Goal: Transaction & Acquisition: Purchase product/service

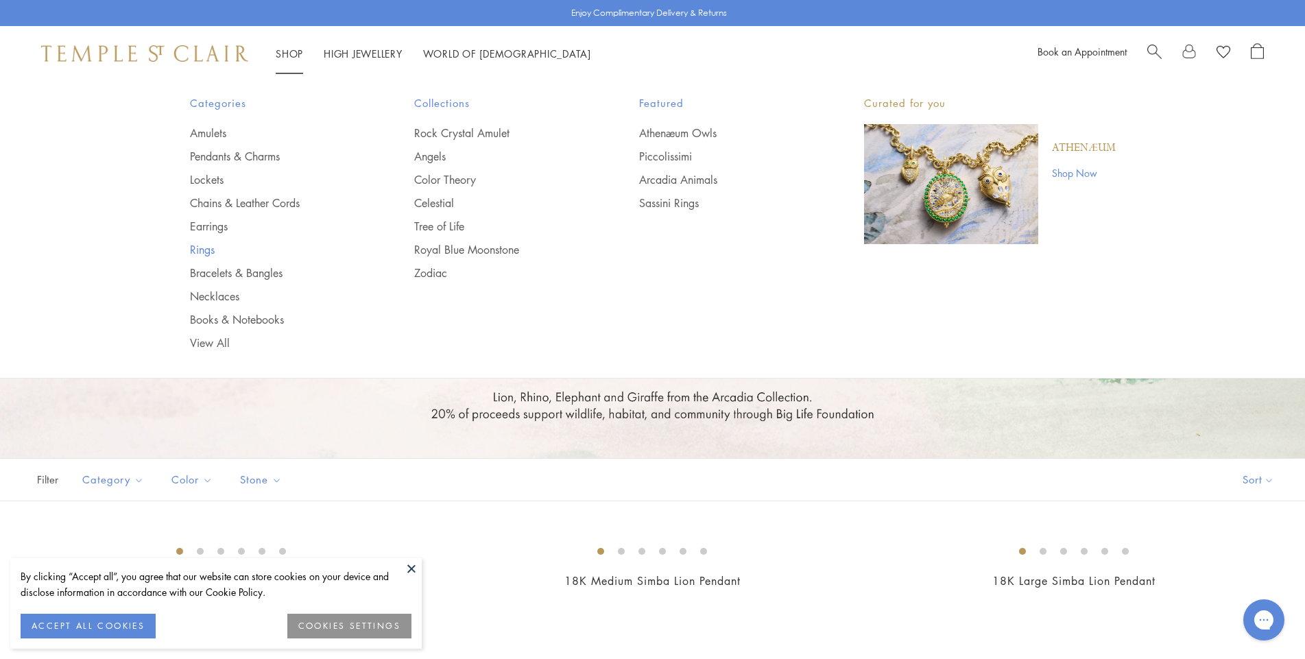
click at [193, 254] on link "Rings" at bounding box center [275, 249] width 170 height 15
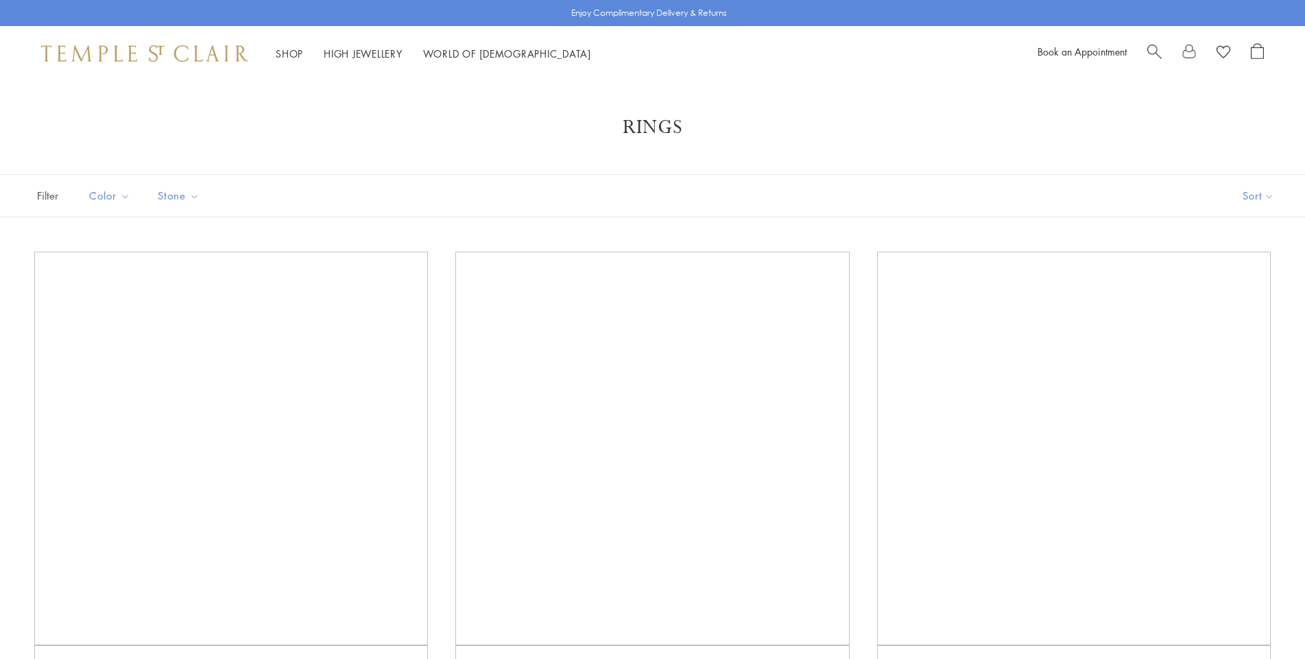
click at [1272, 189] on button "Sort" at bounding box center [1258, 196] width 93 height 42
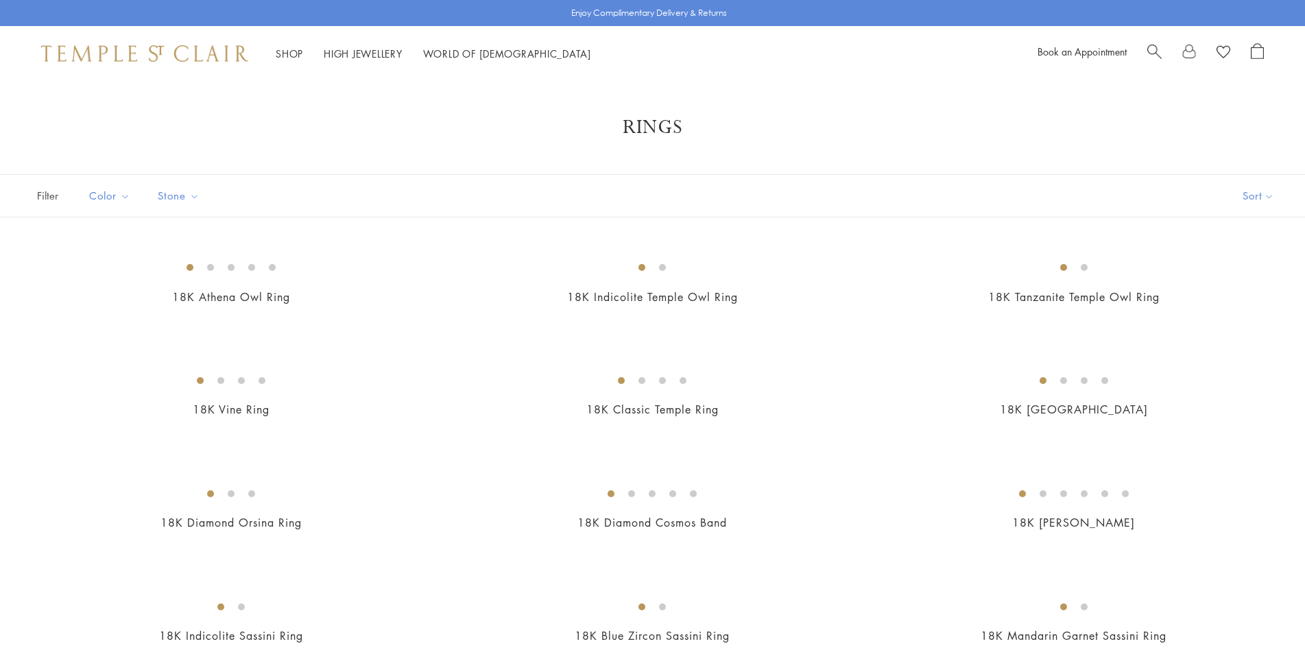
click at [1233, 193] on button "Sort" at bounding box center [1258, 196] width 93 height 42
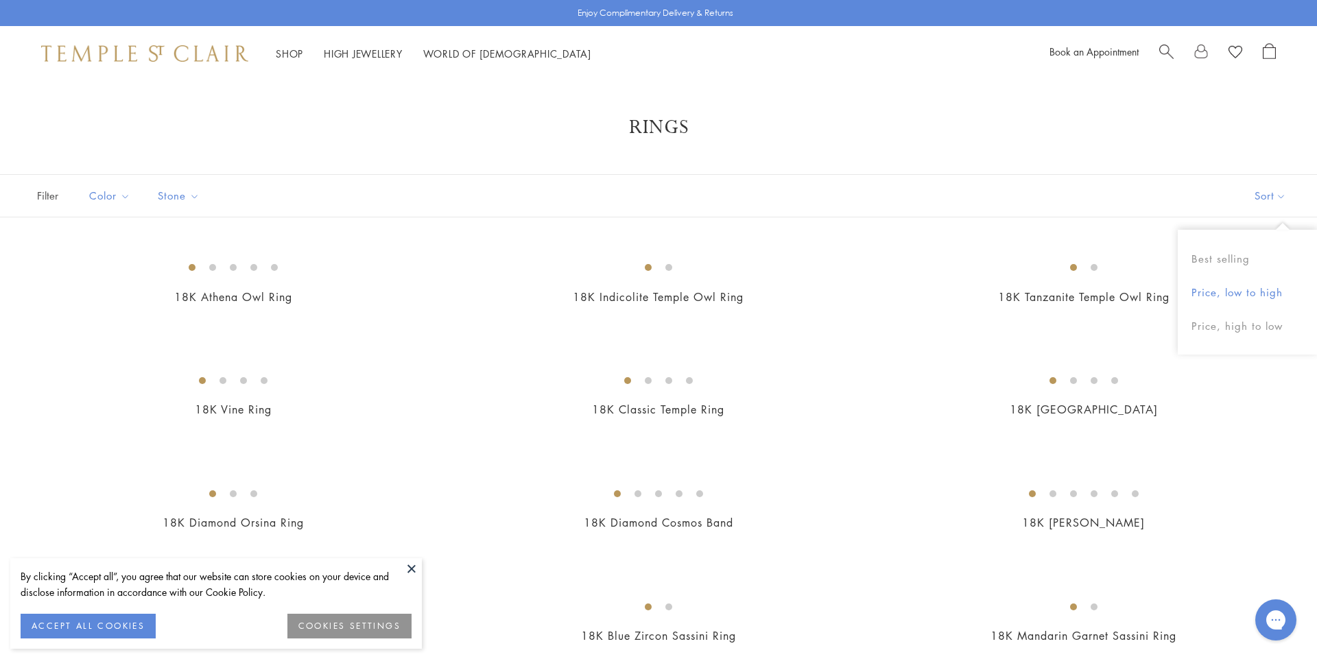
click at [1232, 293] on button "Price, low to high" at bounding box center [1247, 293] width 139 height 34
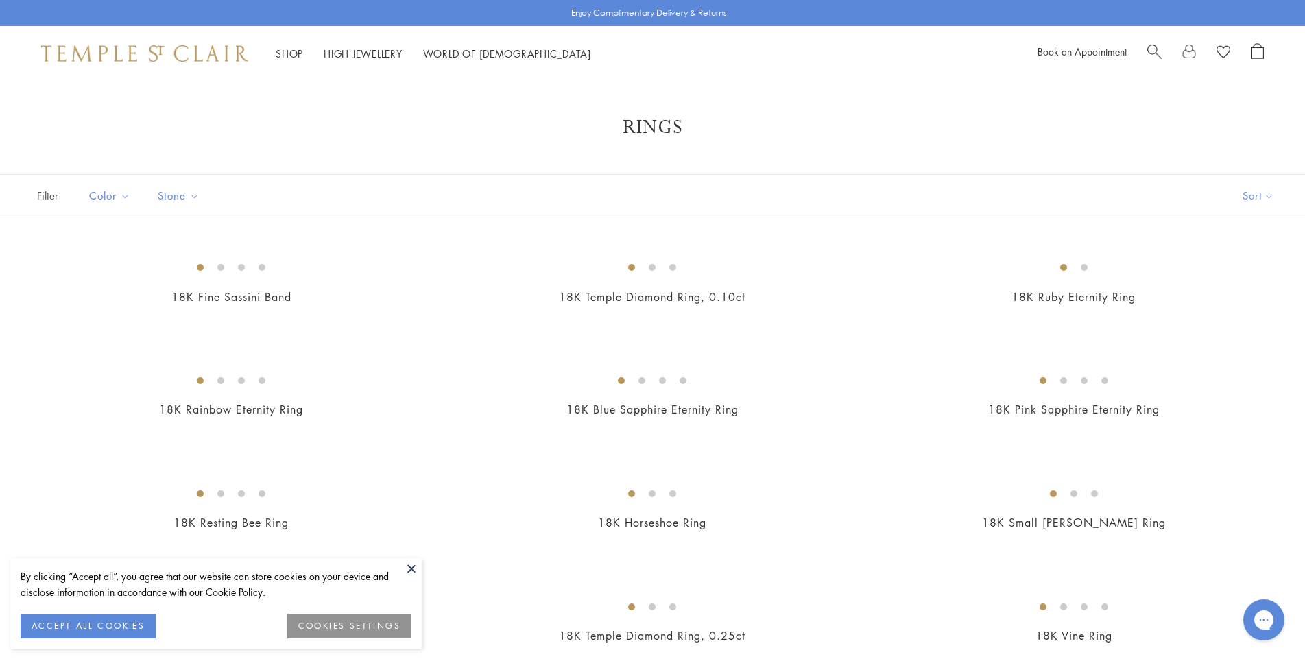
scroll to position [137, 0]
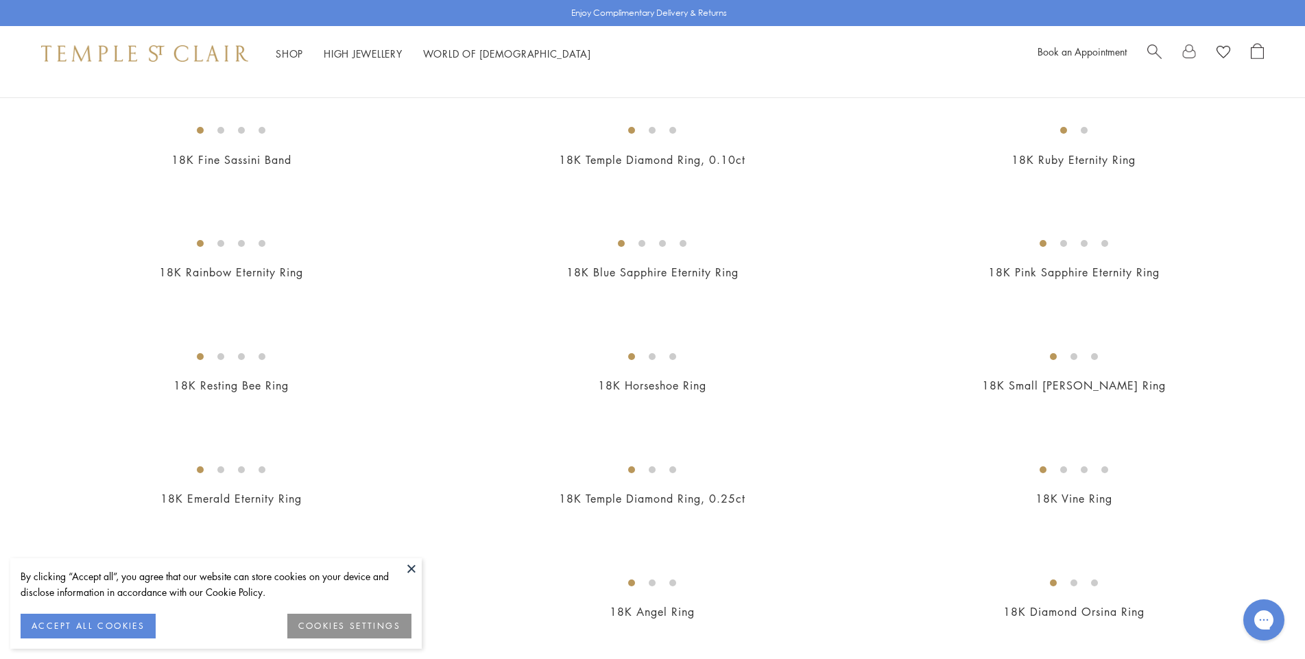
click at [416, 567] on button at bounding box center [411, 568] width 21 height 21
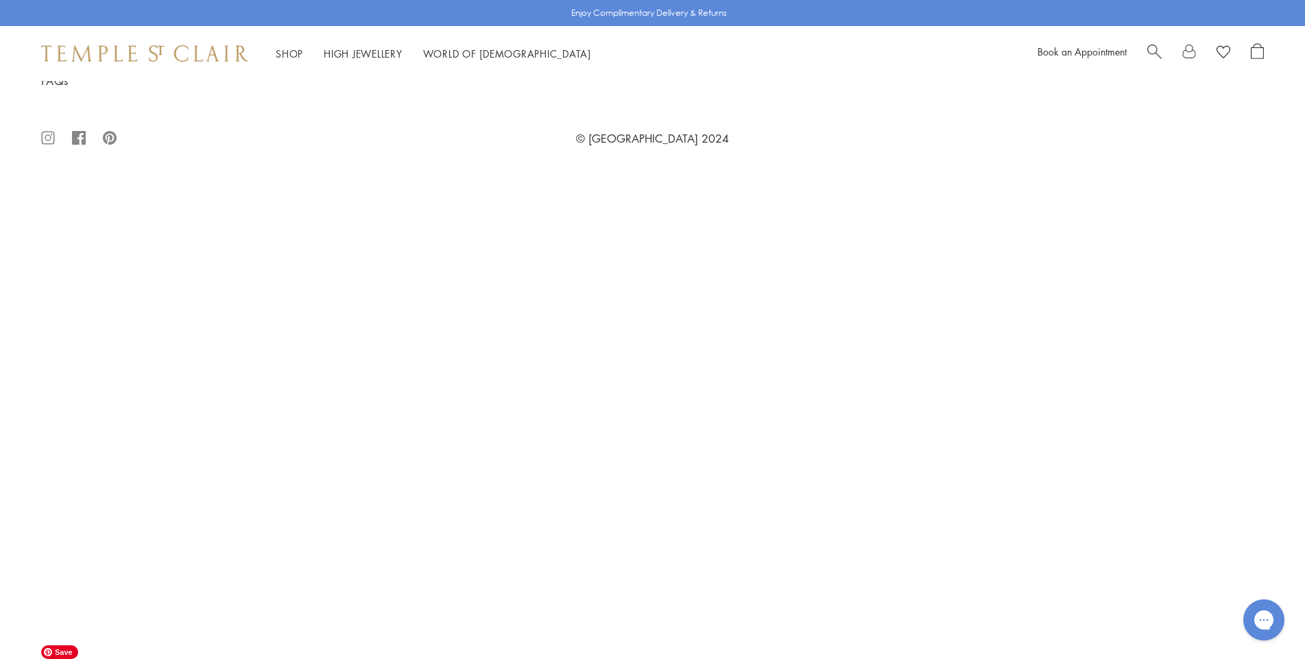
scroll to position [3087, 0]
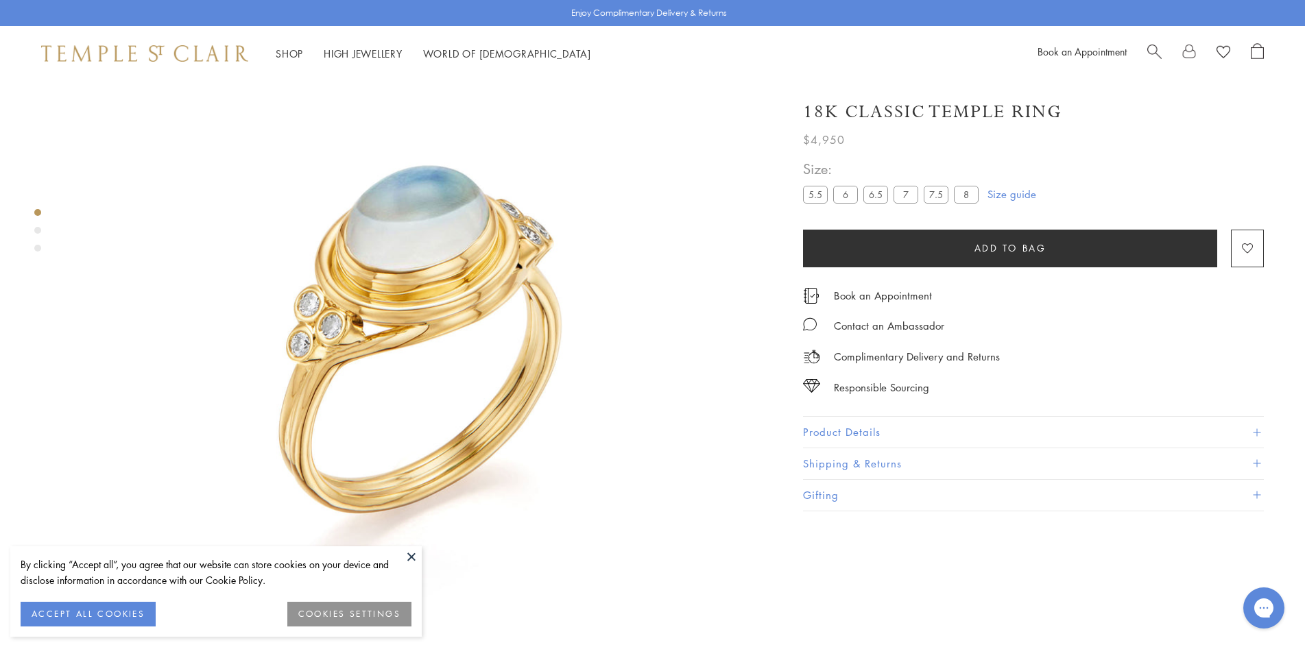
click at [863, 427] on button "Product Details" at bounding box center [1033, 432] width 461 height 31
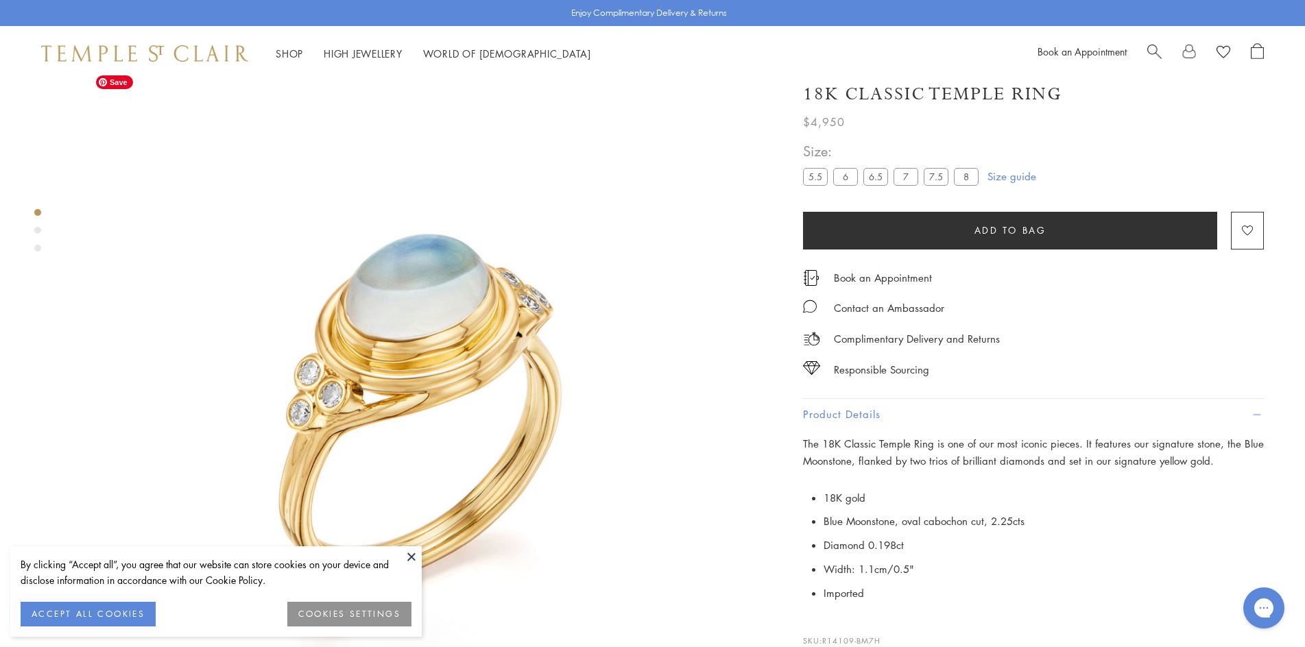
scroll to position [81, 0]
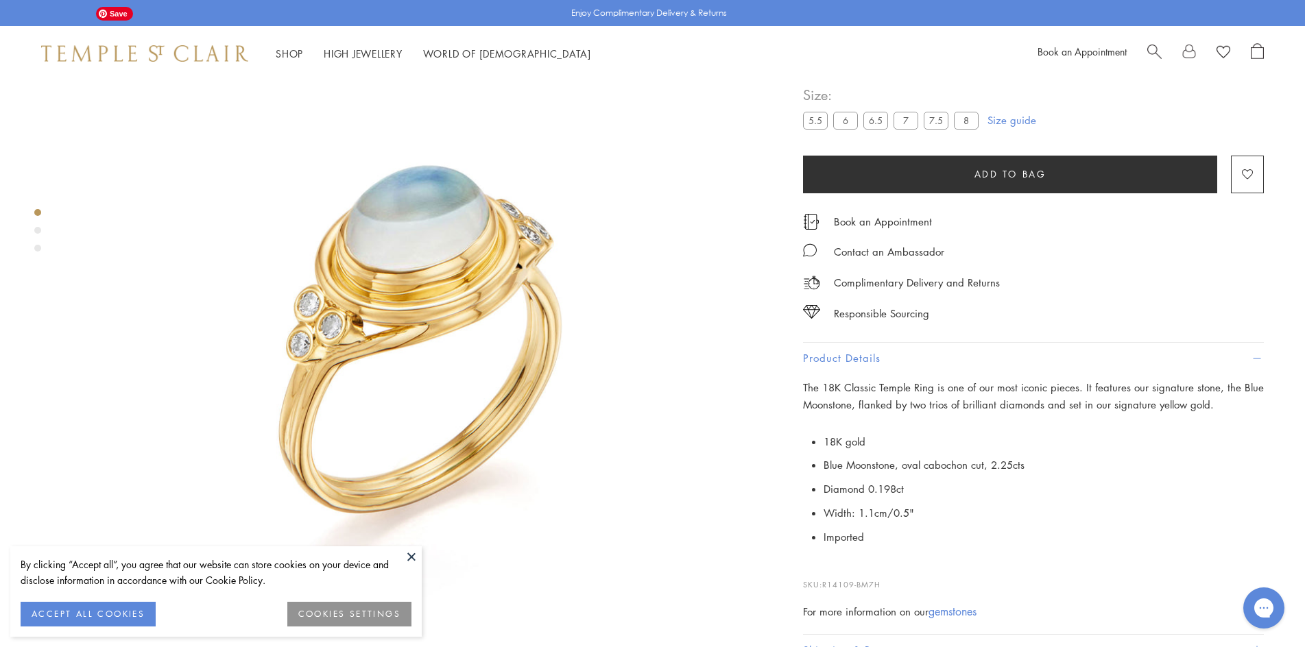
click at [736, 321] on img at bounding box center [420, 351] width 702 height 702
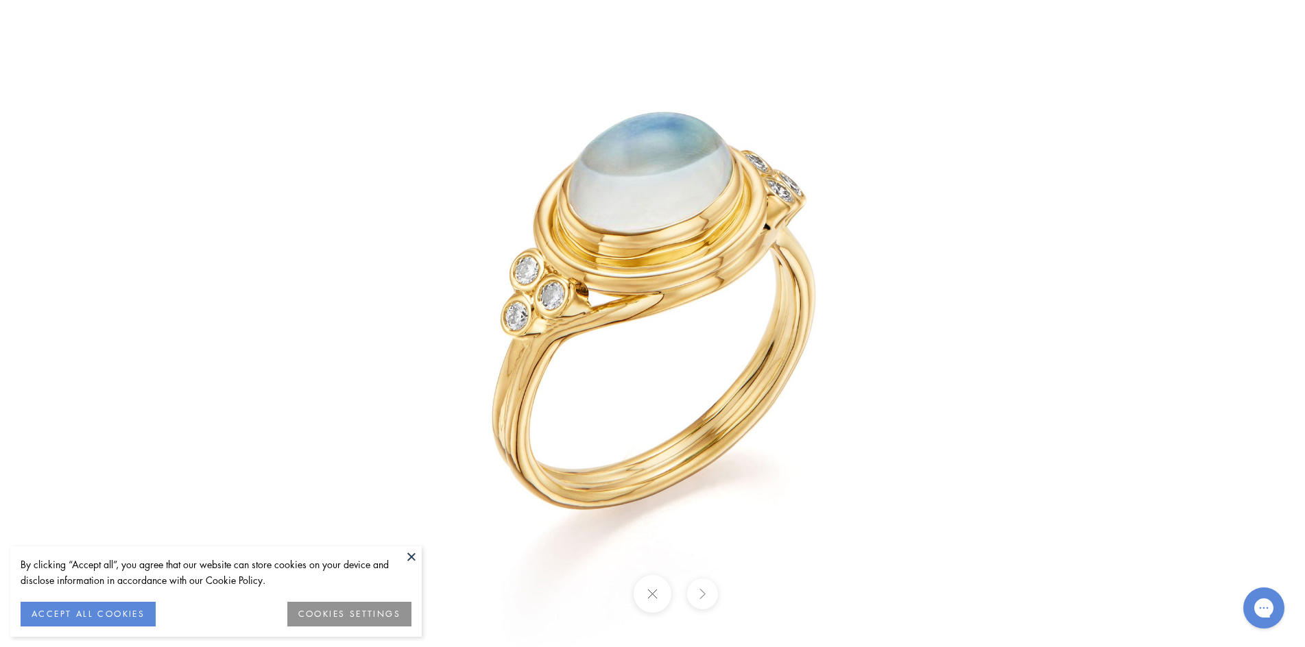
click at [412, 558] on button at bounding box center [411, 557] width 21 height 21
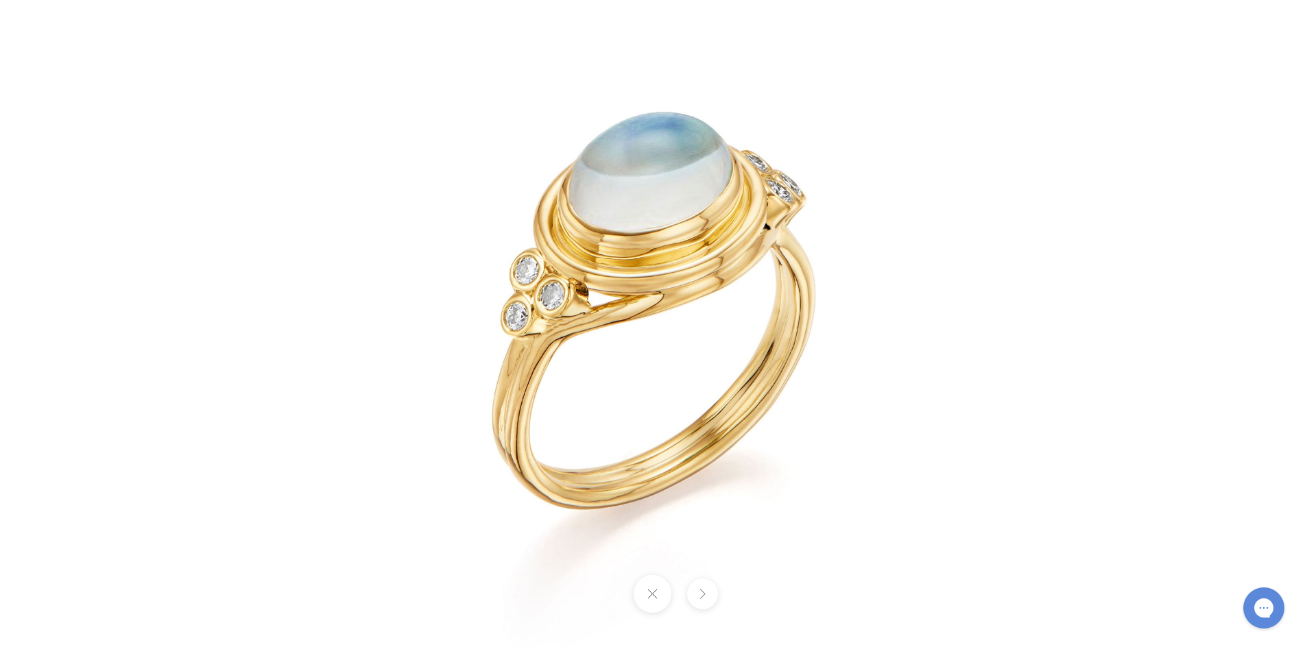
click at [657, 597] on button at bounding box center [653, 594] width 38 height 38
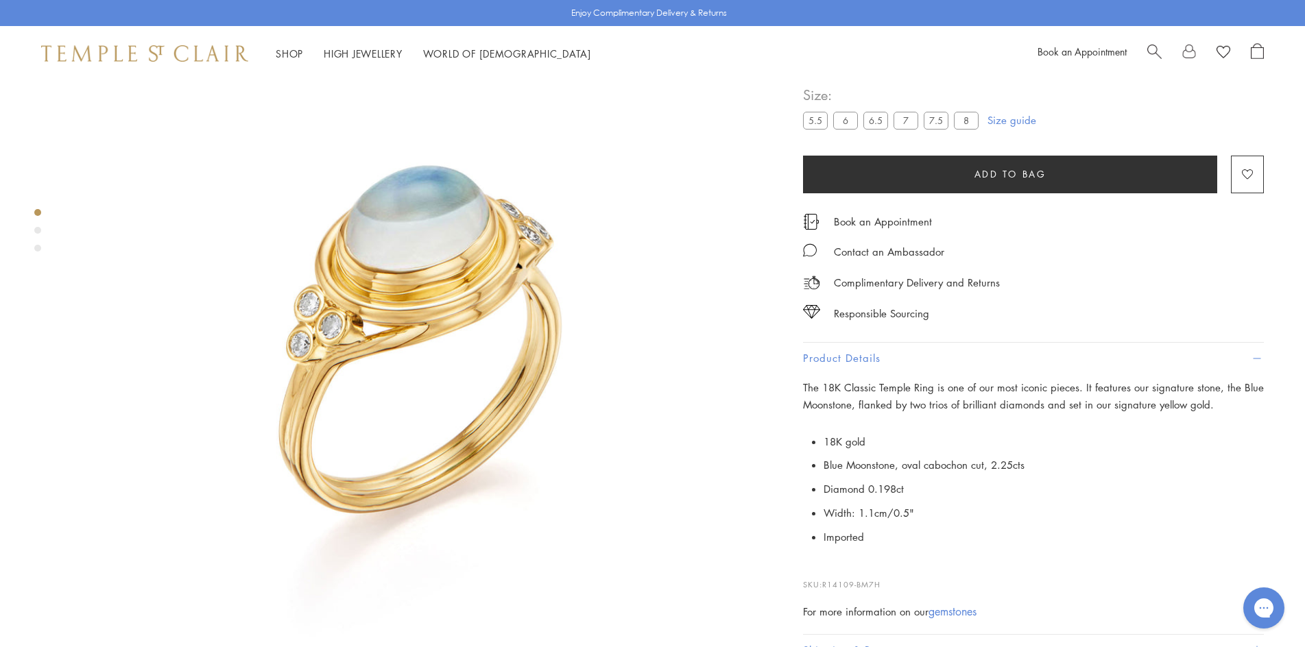
click at [849, 591] on span "R14109-BM7H" at bounding box center [851, 585] width 58 height 10
drag, startPoint x: 826, startPoint y: 588, endPoint x: 887, endPoint y: 591, distance: 61.1
click at [887, 591] on p "SKU: R14109-BM7H" at bounding box center [1033, 579] width 461 height 26
copy span "R14109-BM7H"
click at [965, 123] on label "8" at bounding box center [966, 120] width 25 height 17
